Goal: Information Seeking & Learning: Learn about a topic

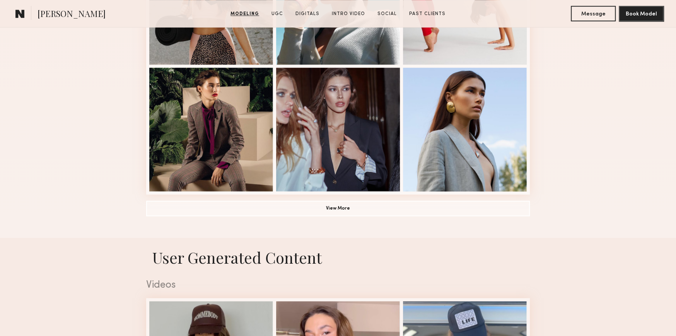
scroll to position [619, 0]
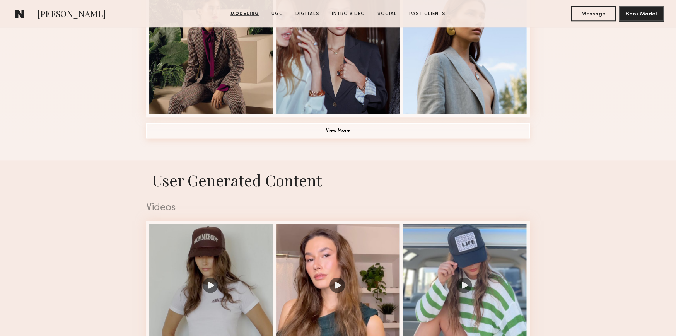
click at [402, 135] on button "View More" at bounding box center [338, 130] width 384 height 15
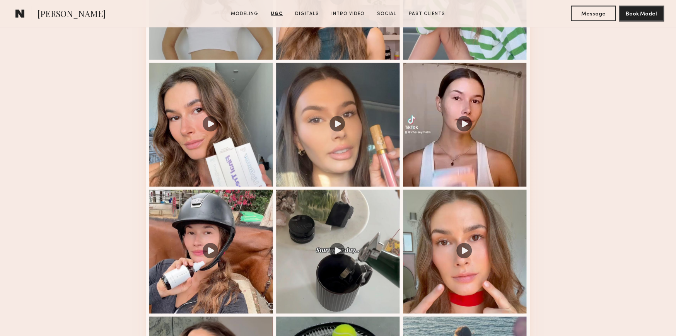
scroll to position [1469, 0]
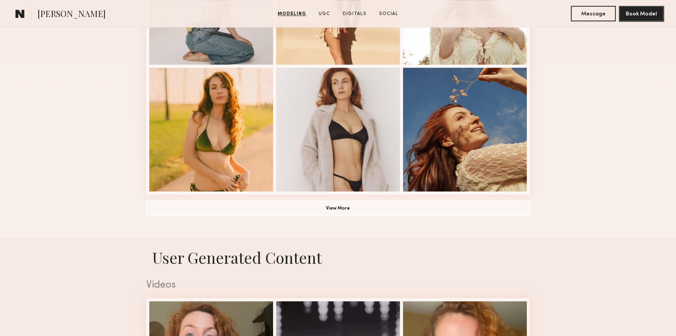
scroll to position [619, 0]
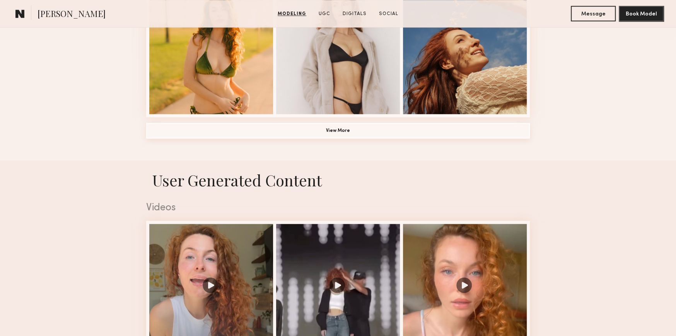
click at [356, 136] on button "View More" at bounding box center [338, 130] width 384 height 15
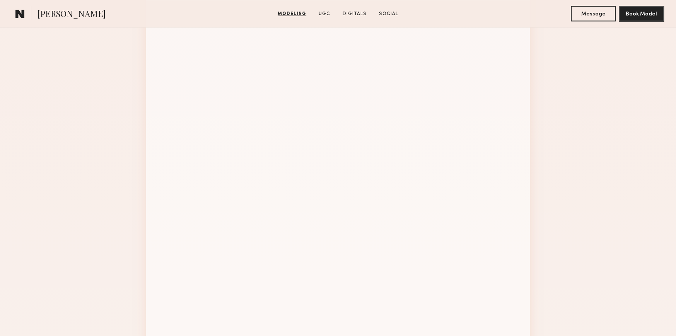
scroll to position [773, 0]
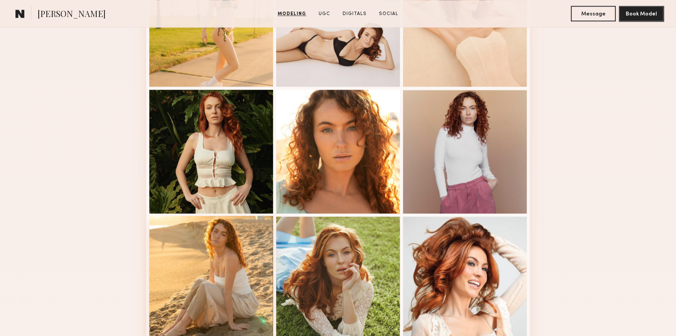
click at [216, 268] on div at bounding box center [211, 278] width 124 height 124
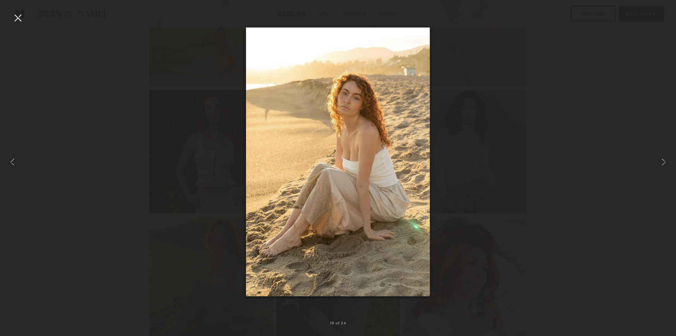
click at [309, 164] on img at bounding box center [338, 161] width 184 height 269
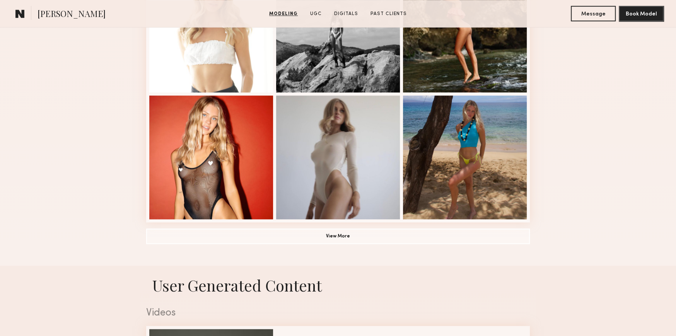
scroll to position [541, 0]
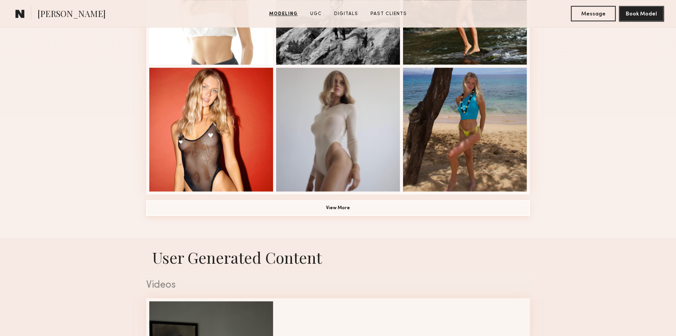
click at [336, 211] on button "View More" at bounding box center [338, 207] width 384 height 15
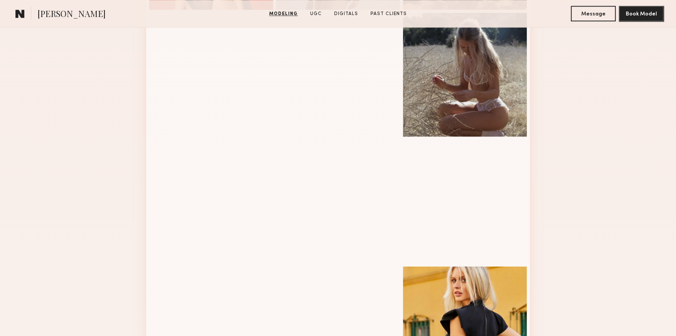
scroll to position [773, 0]
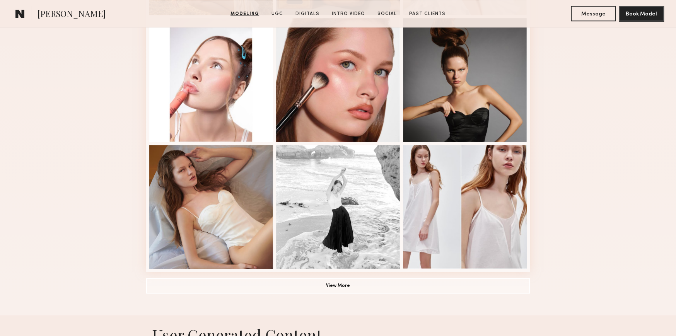
scroll to position [541, 0]
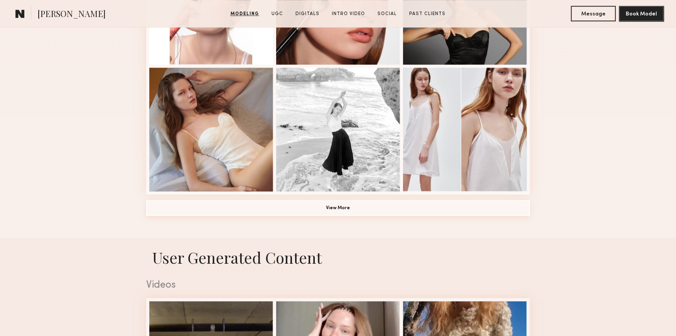
click at [383, 212] on button "View More" at bounding box center [338, 207] width 384 height 15
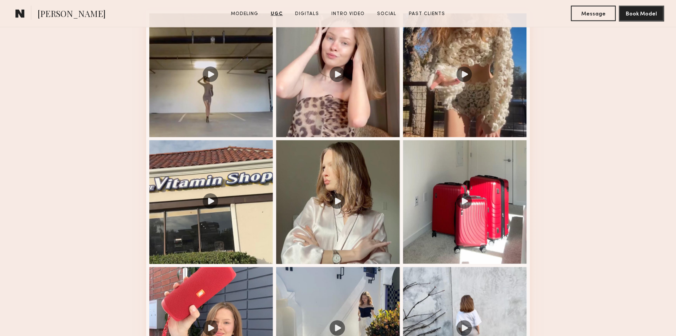
scroll to position [1392, 0]
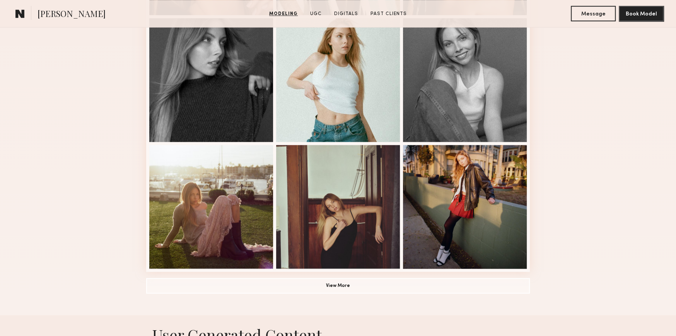
scroll to position [541, 0]
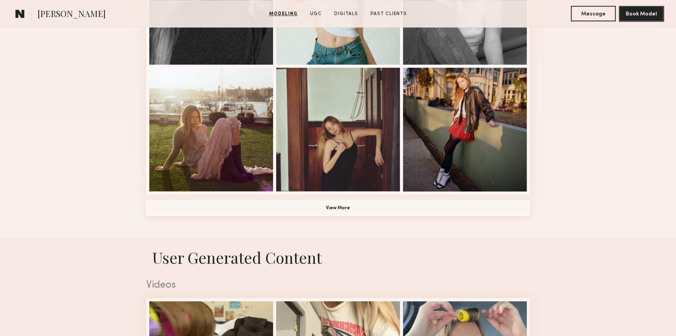
click at [386, 207] on button "View More" at bounding box center [338, 207] width 384 height 15
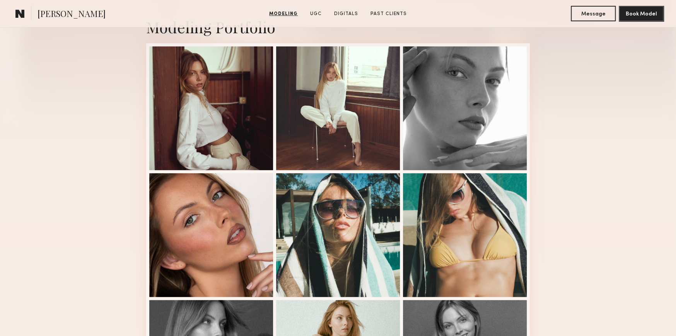
scroll to position [210, 0]
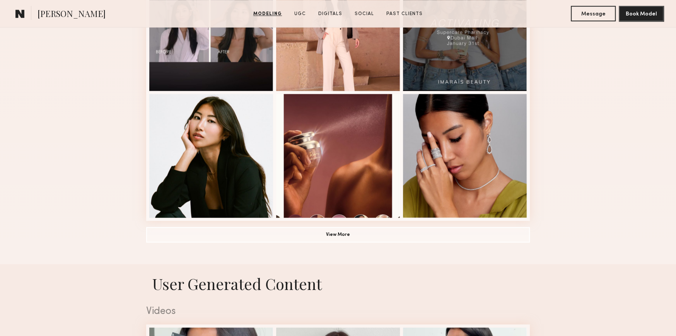
scroll to position [541, 0]
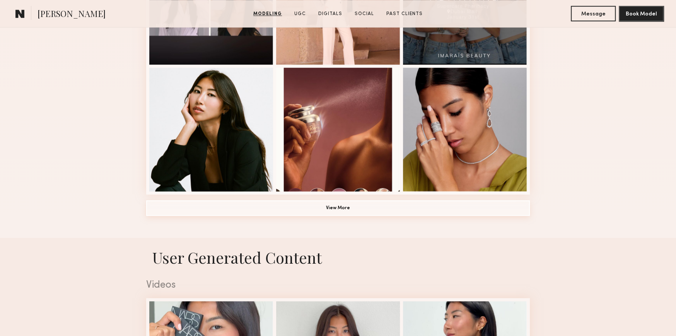
click at [351, 215] on button "View More" at bounding box center [338, 207] width 384 height 15
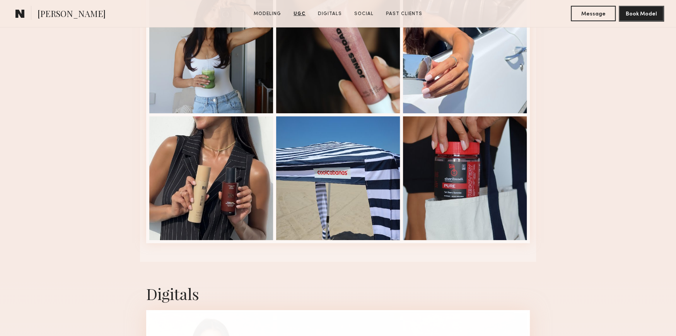
scroll to position [2166, 0]
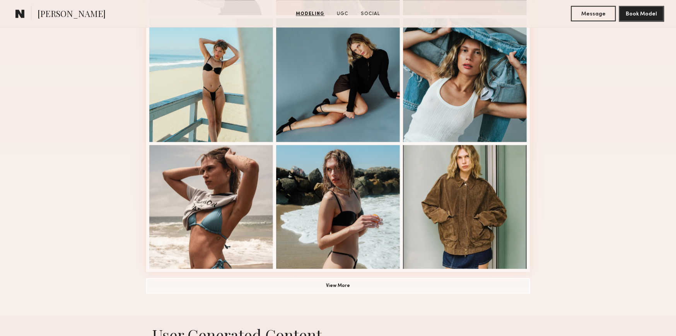
scroll to position [541, 0]
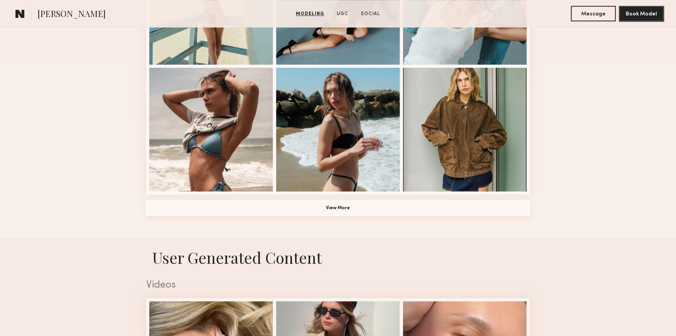
click at [334, 212] on button "View More" at bounding box center [338, 207] width 384 height 15
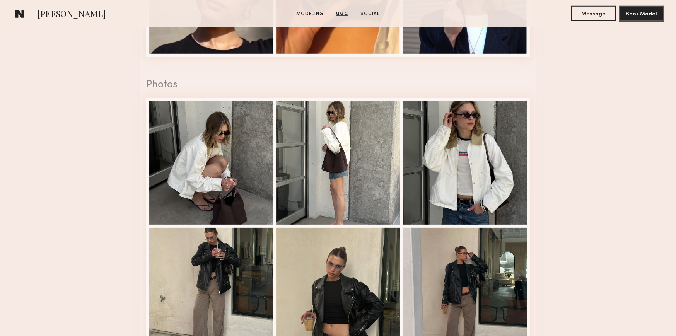
scroll to position [1856, 0]
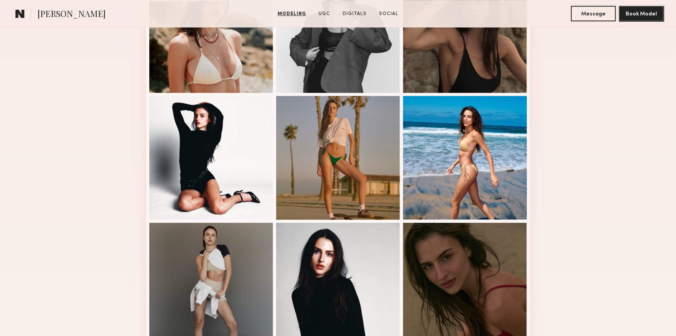
scroll to position [464, 0]
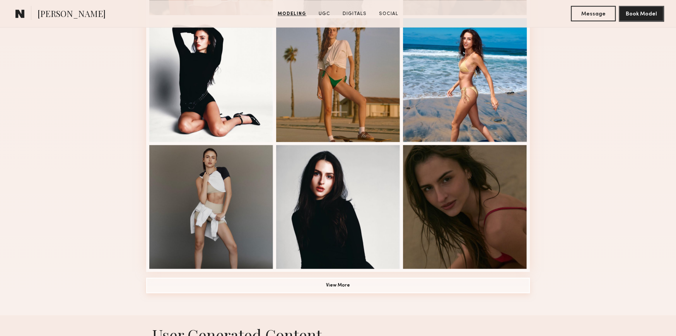
click at [355, 284] on button "View More" at bounding box center [338, 285] width 384 height 15
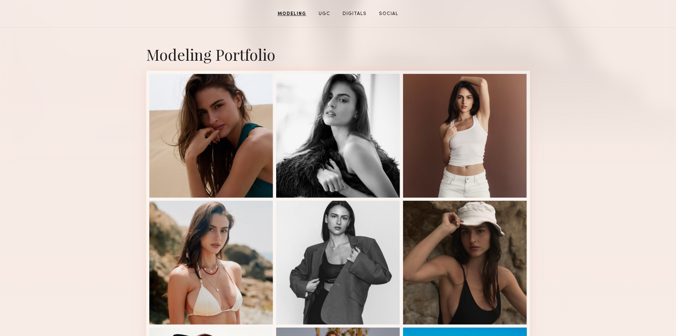
scroll to position [77, 0]
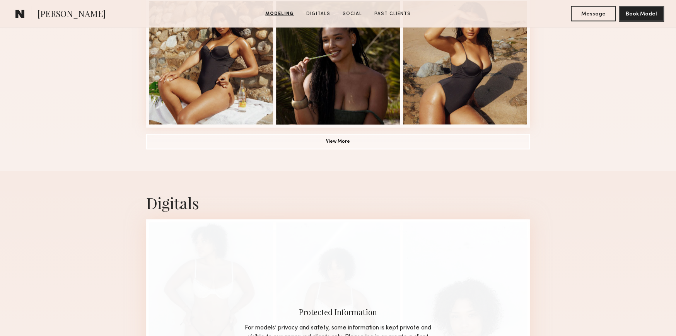
scroll to position [619, 0]
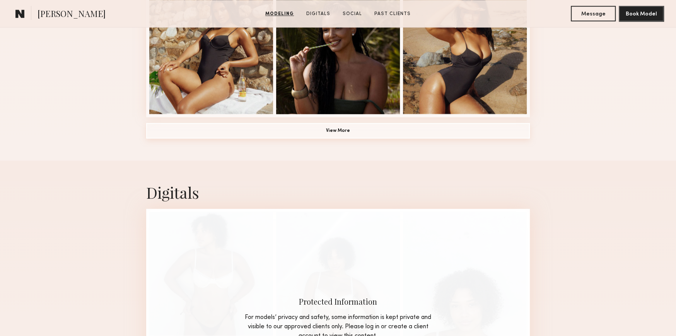
click at [325, 135] on button "View More" at bounding box center [338, 130] width 384 height 15
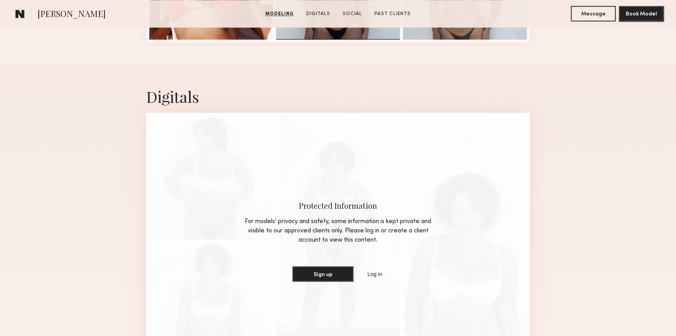
scroll to position [1160, 0]
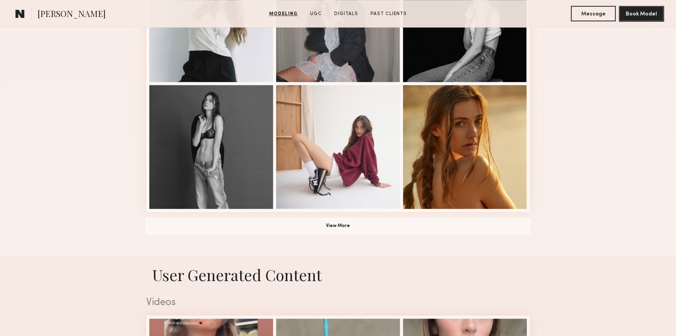
scroll to position [541, 0]
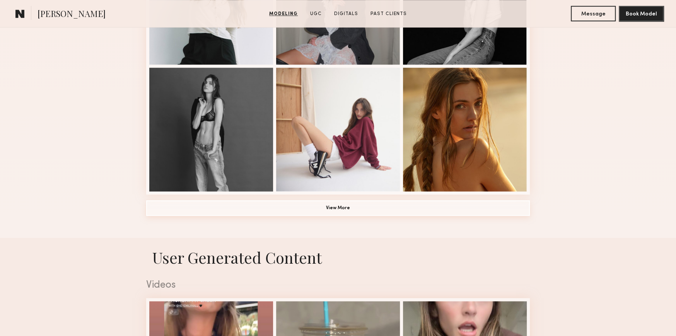
drag, startPoint x: 339, startPoint y: 212, endPoint x: 580, endPoint y: 200, distance: 241.2
click at [340, 212] on button "View More" at bounding box center [338, 207] width 384 height 15
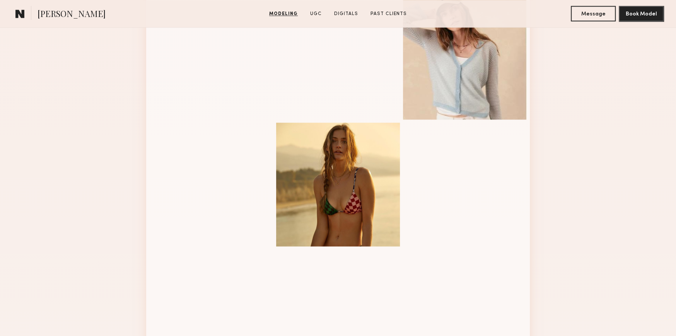
scroll to position [851, 0]
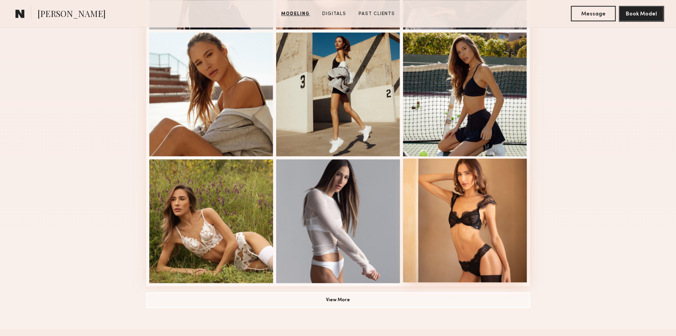
scroll to position [464, 0]
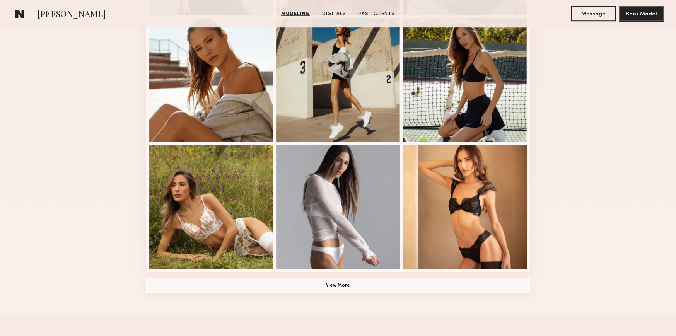
click at [331, 288] on button "View More" at bounding box center [338, 285] width 384 height 15
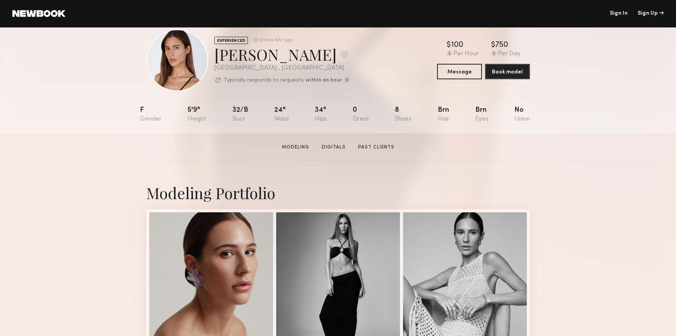
scroll to position [0, 0]
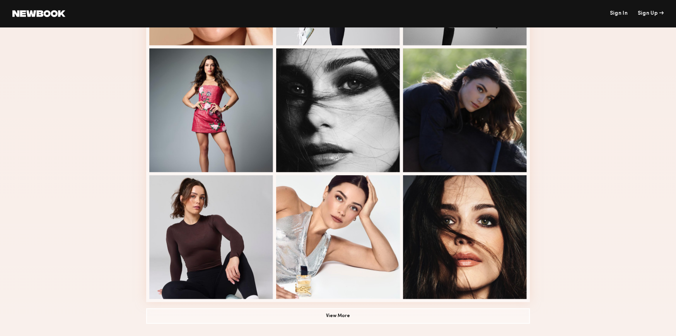
scroll to position [453, 0]
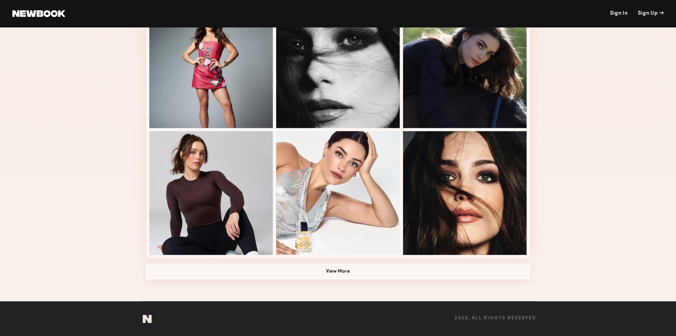
click at [362, 276] on button "View More" at bounding box center [338, 271] width 384 height 15
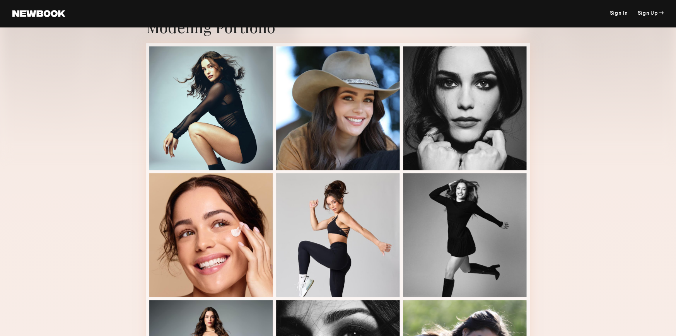
scroll to position [0, 0]
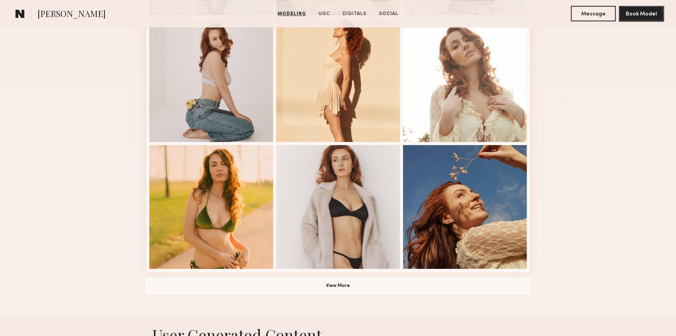
scroll to position [541, 0]
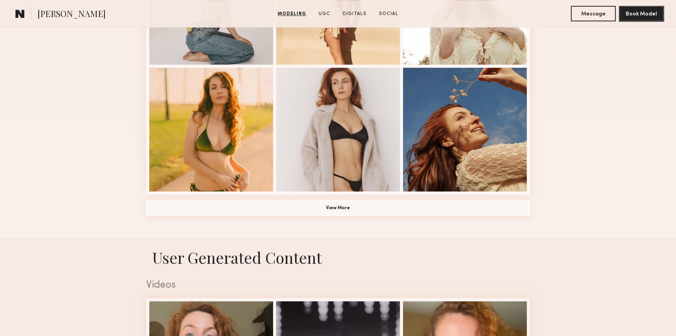
click at [368, 206] on button "View More" at bounding box center [338, 207] width 384 height 15
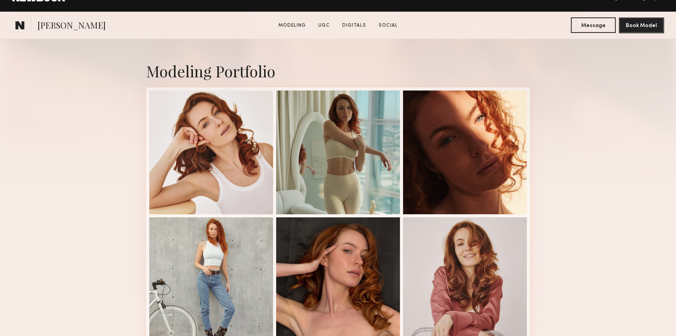
scroll to position [155, 0]
